Goal: Information Seeking & Learning: Understand process/instructions

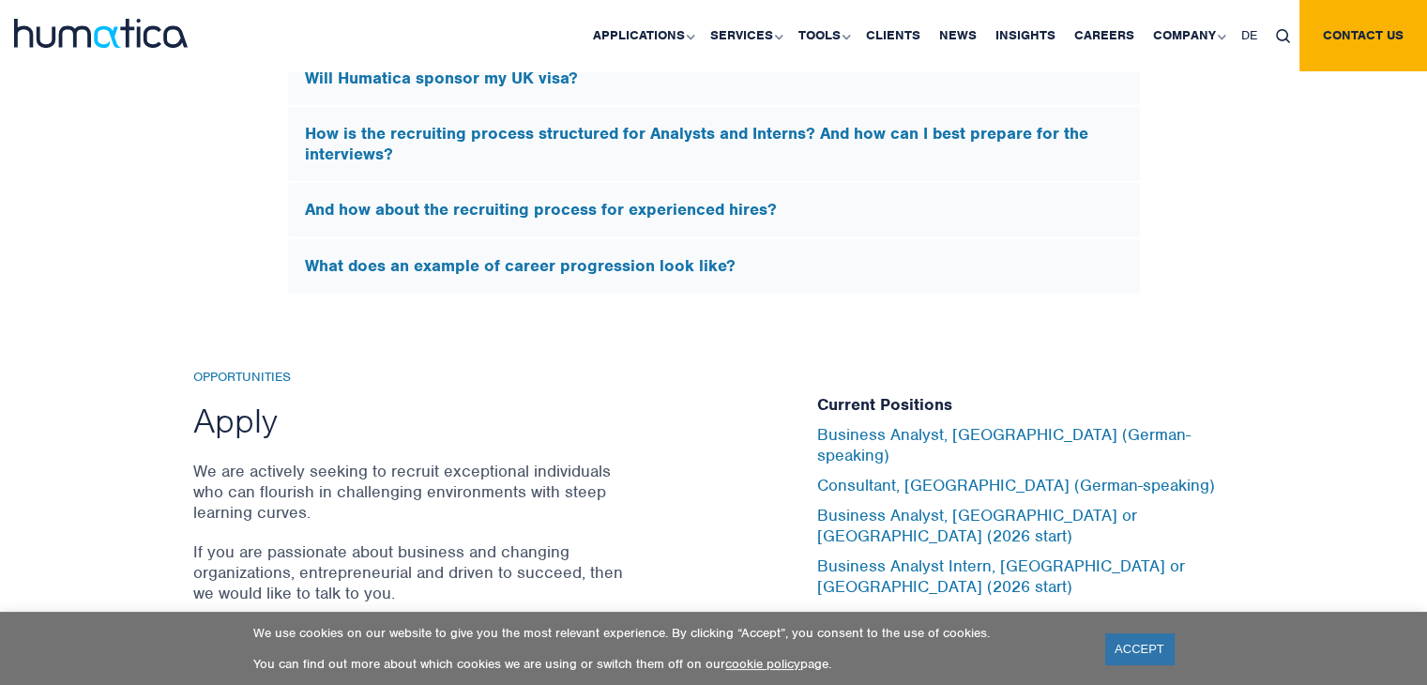
scroll to position [5963, 0]
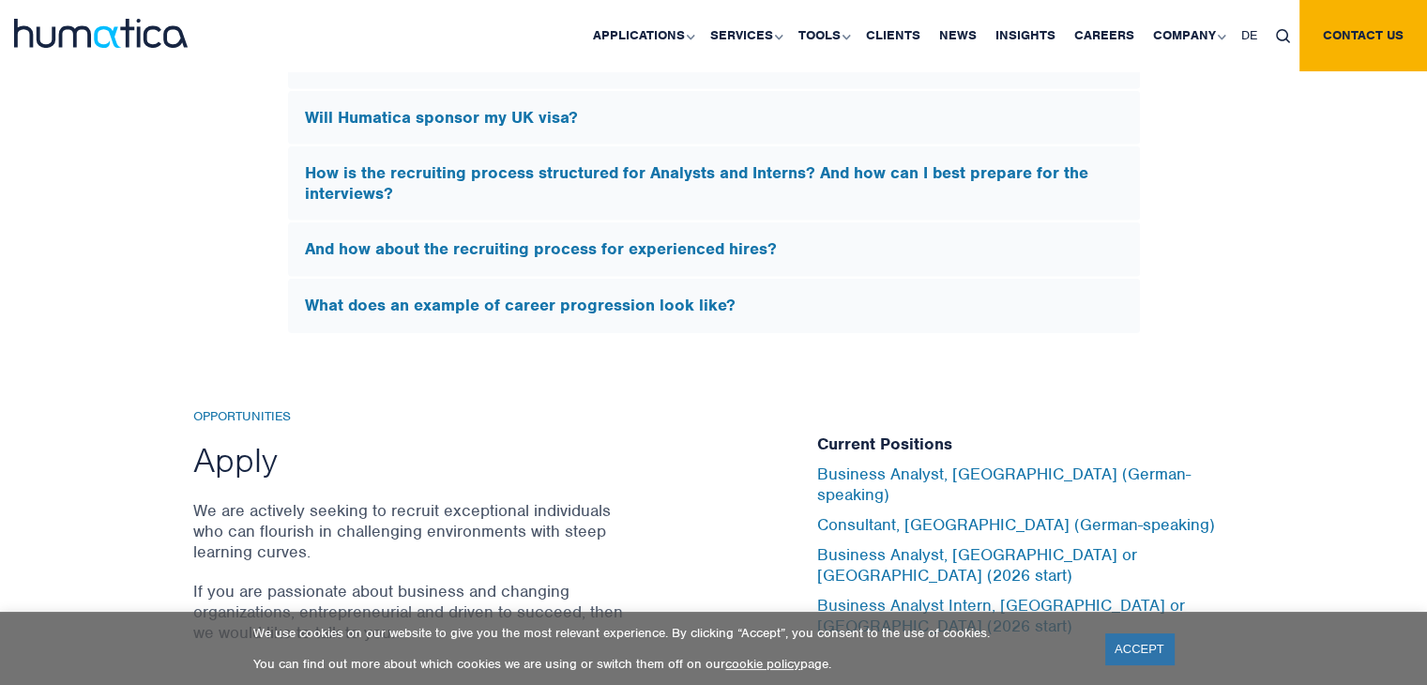
click at [618, 163] on h5 "How is the recruiting process structured for Analysts and Interns? And how can …" at bounding box center [714, 183] width 818 height 40
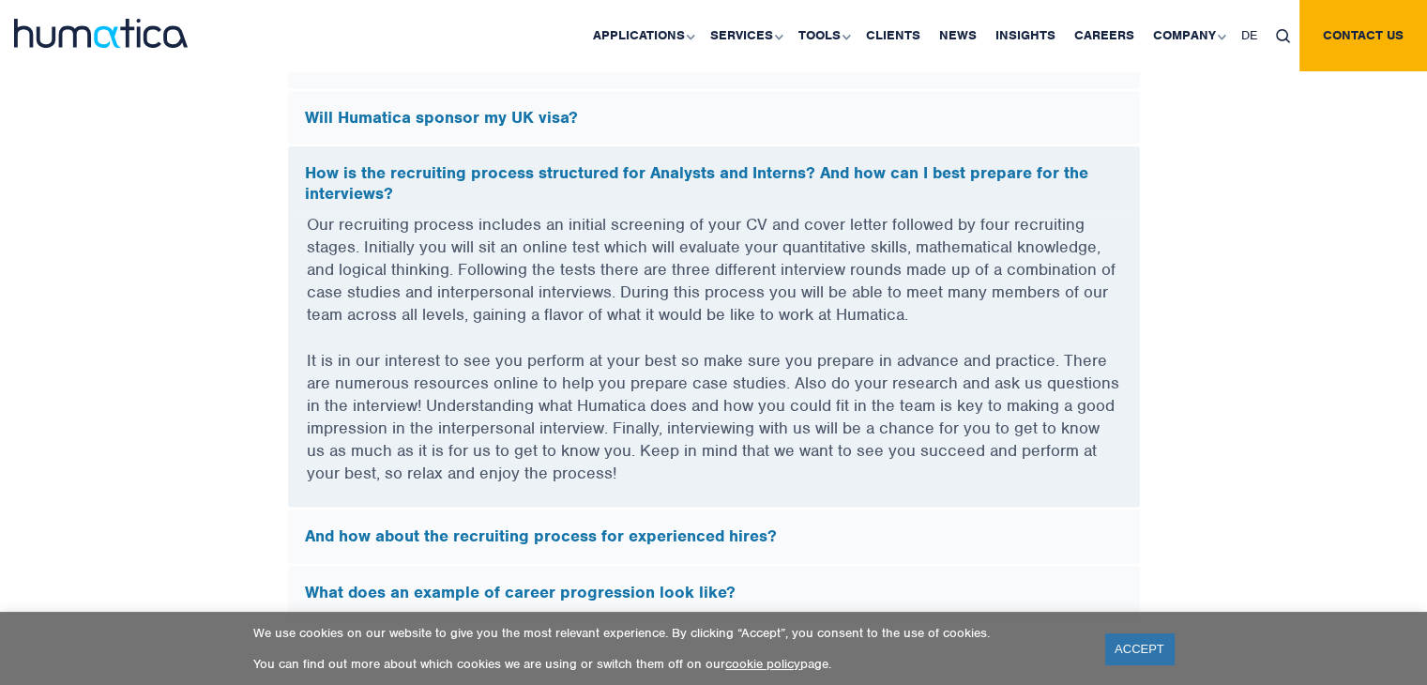
scroll to position [5641, 0]
click at [618, 164] on h5 "How is the recruiting process structured for Analysts and Interns? And how can …" at bounding box center [714, 184] width 818 height 40
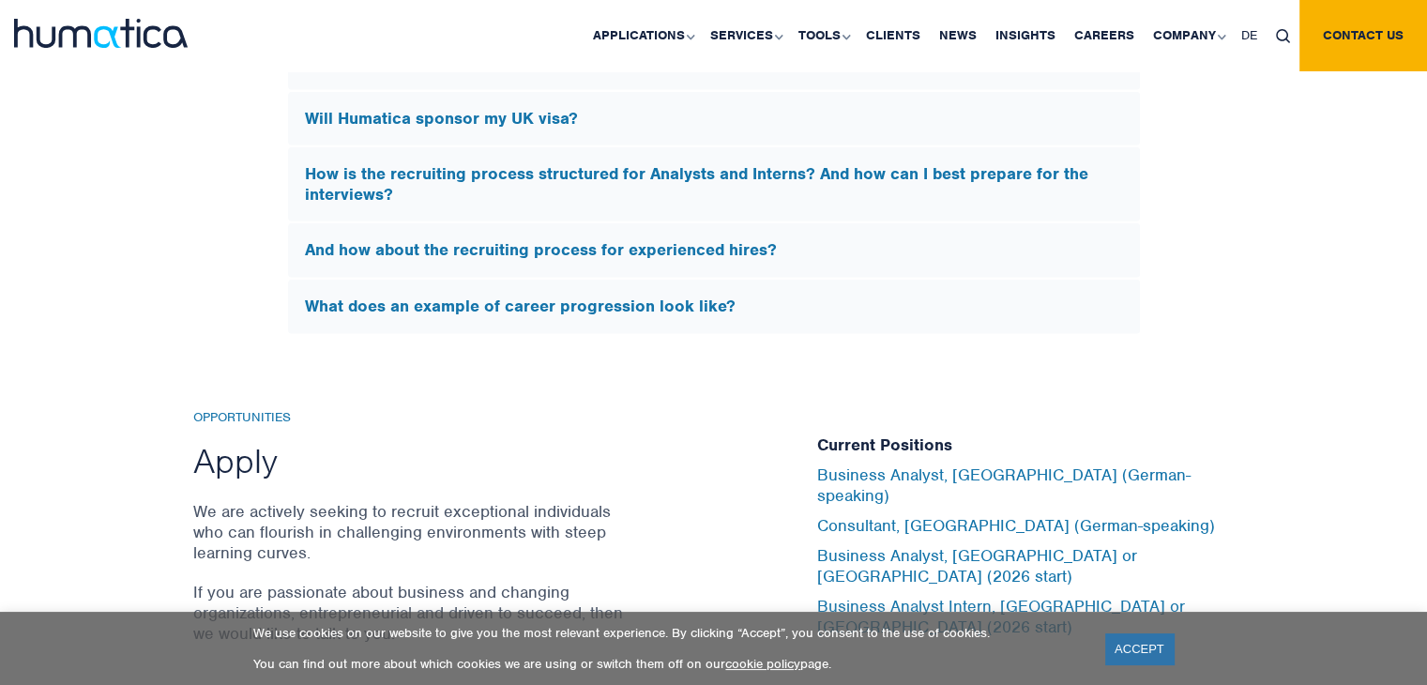
click at [664, 249] on h5 "And how about the recruiting process for experienced hires?" at bounding box center [714, 250] width 818 height 21
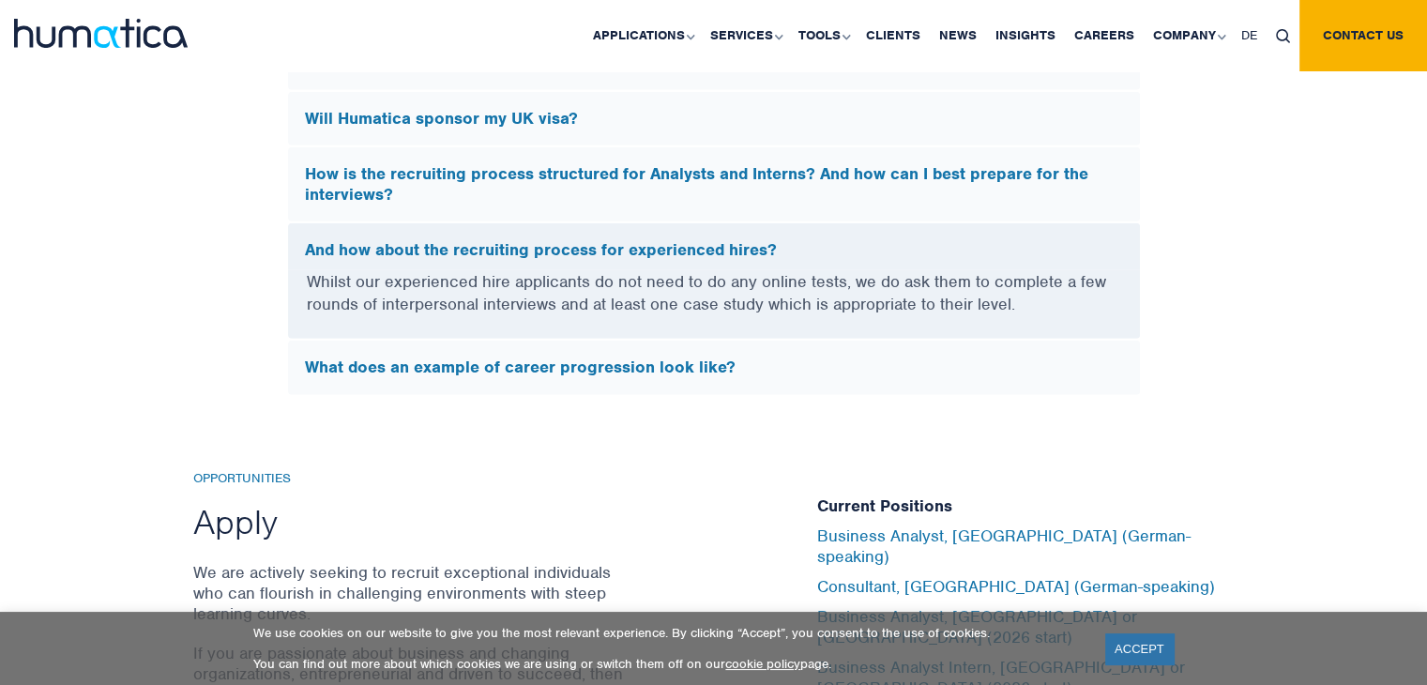
click at [664, 249] on h5 "And how about the recruiting process for experienced hires?" at bounding box center [714, 250] width 818 height 21
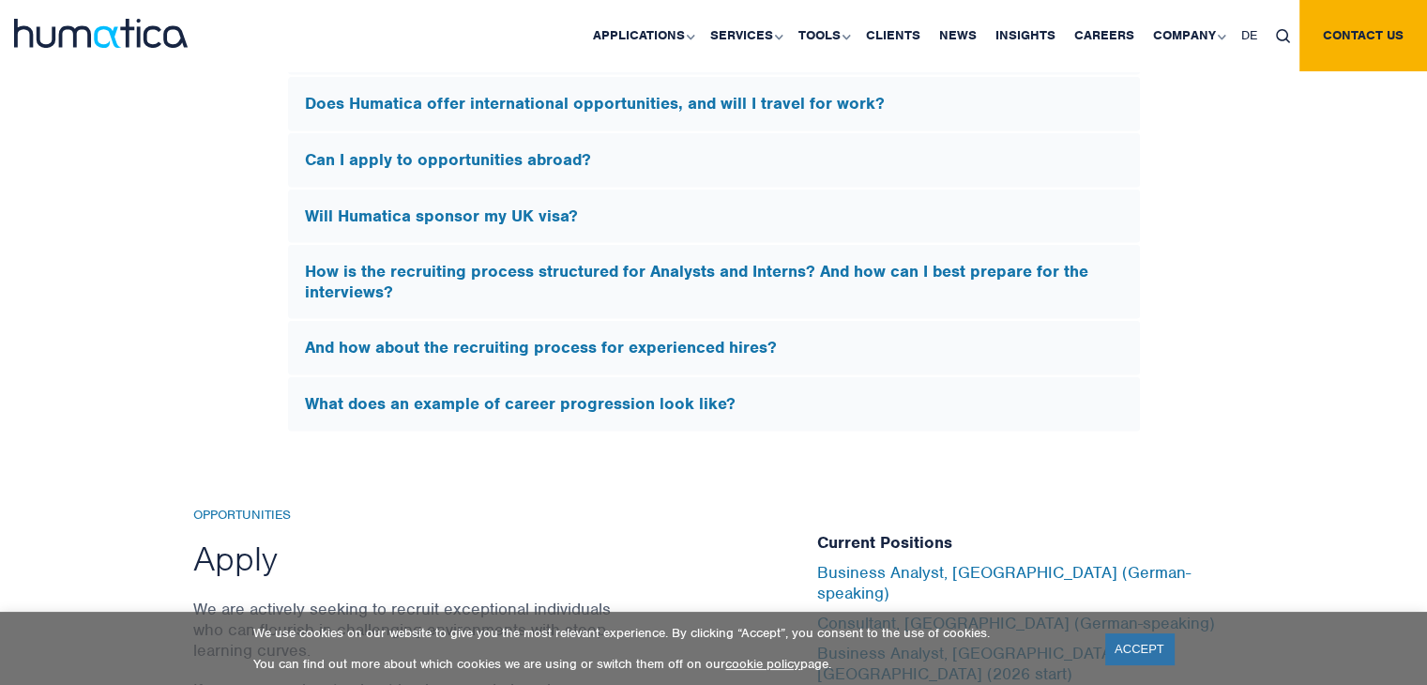
scroll to position [5543, 0]
click at [698, 226] on div "Will Humatica sponsor my UK visa?" at bounding box center [714, 217] width 852 height 54
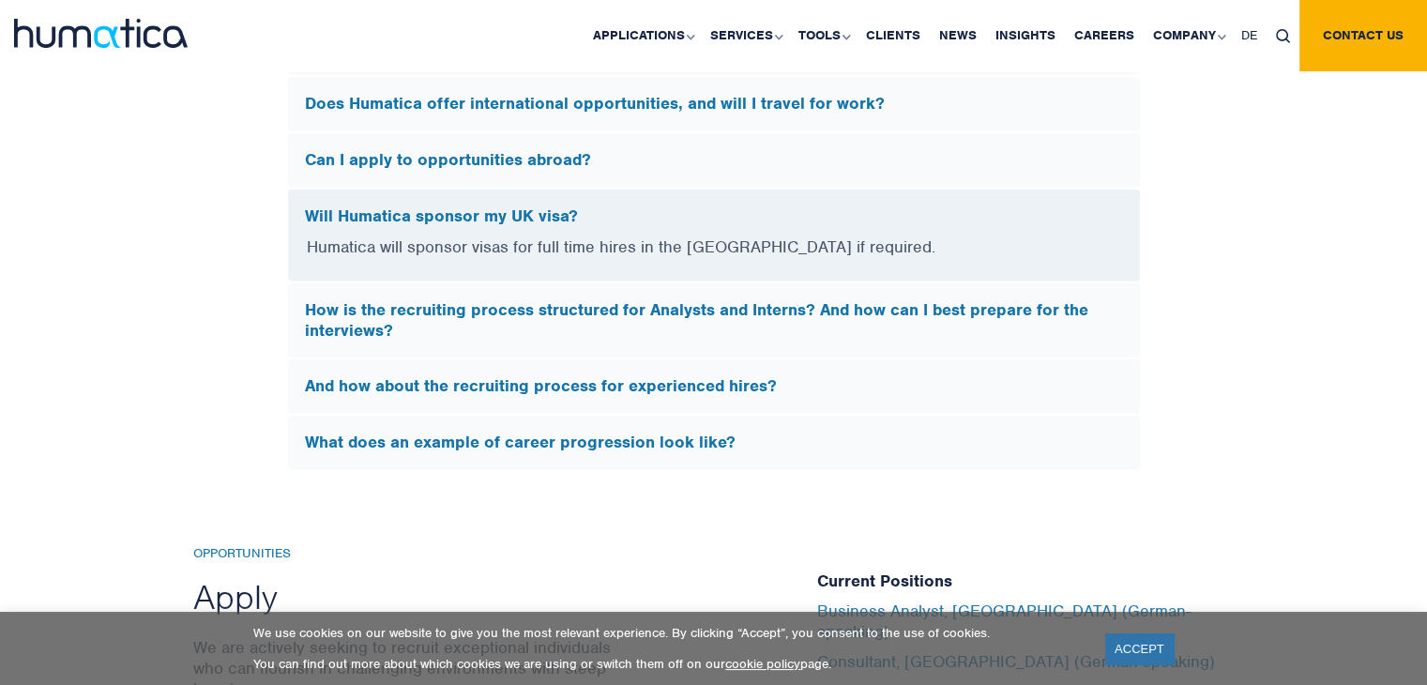
click at [698, 226] on div "Will Humatica sponsor my UK visa?" at bounding box center [714, 213] width 852 height 47
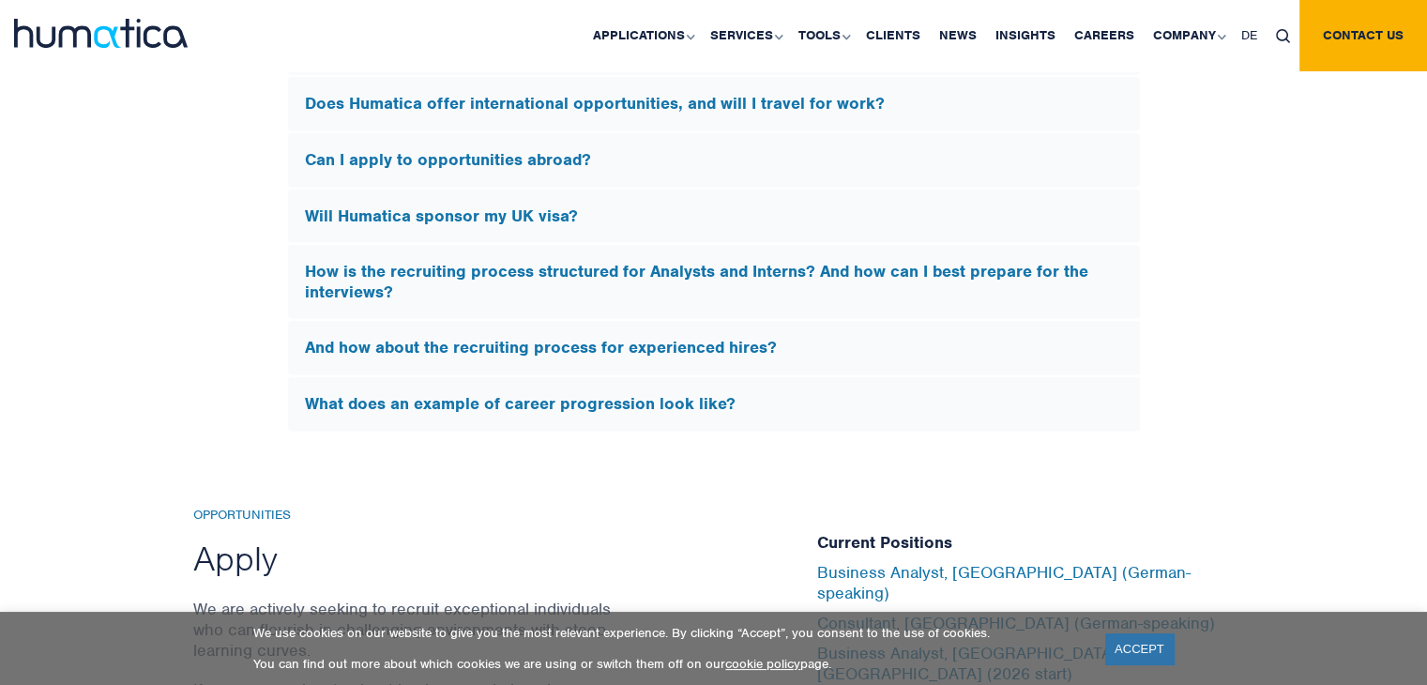
click at [693, 262] on h5 "How is the recruiting process structured for Analysts and Interns? And how can …" at bounding box center [714, 282] width 818 height 40
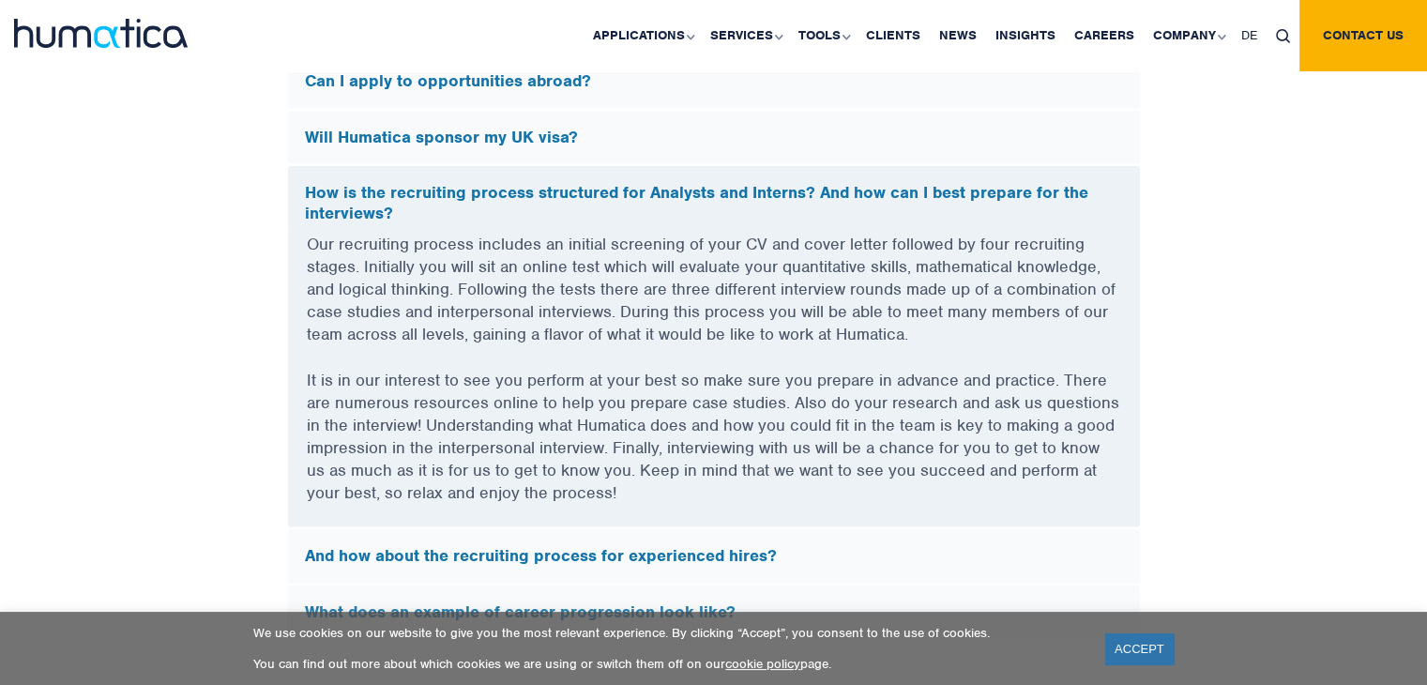
scroll to position [5618, 0]
